Goal: Task Accomplishment & Management: Use online tool/utility

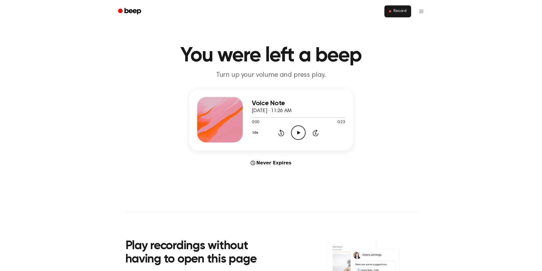
click at [400, 11] on span "Record" at bounding box center [399, 11] width 13 height 5
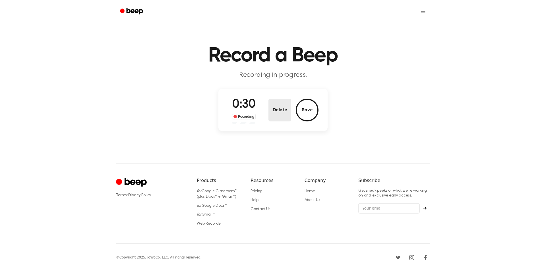
click at [275, 112] on button "Delete" at bounding box center [279, 110] width 23 height 23
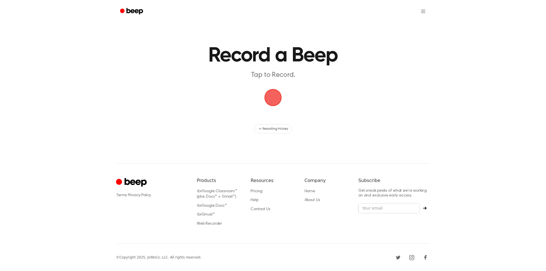
click at [273, 98] on span "button" at bounding box center [272, 97] width 19 height 19
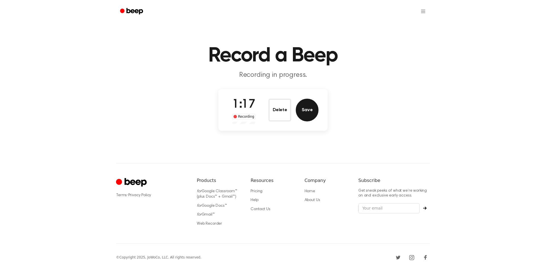
click at [304, 110] on button "Save" at bounding box center [307, 110] width 23 height 23
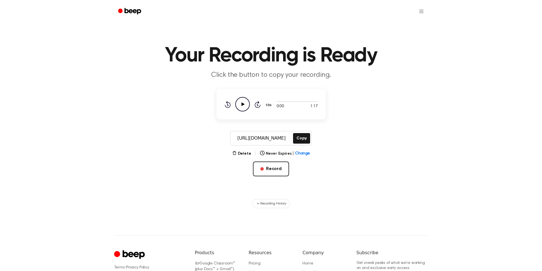
click at [240, 103] on icon "Play Audio" at bounding box center [242, 104] width 14 height 14
click at [246, 152] on button "Delete" at bounding box center [241, 154] width 19 height 6
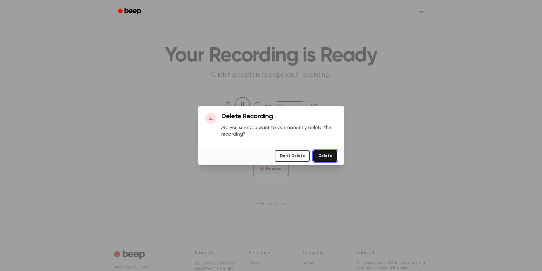
click at [325, 159] on button "Delete" at bounding box center [325, 156] width 24 height 12
